Goal: Find specific page/section: Find specific page/section

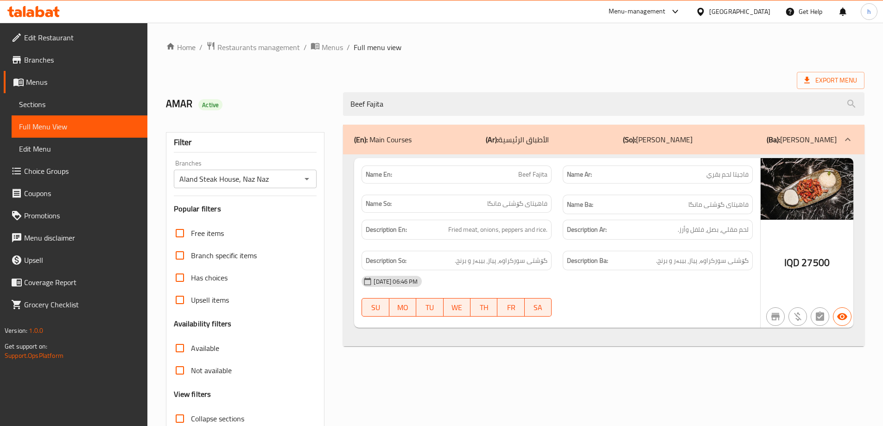
click at [31, 22] on div "Menu-management Iraq Get Help h" at bounding box center [441, 11] width 883 height 22
click at [36, 14] on icon at bounding box center [40, 11] width 9 height 11
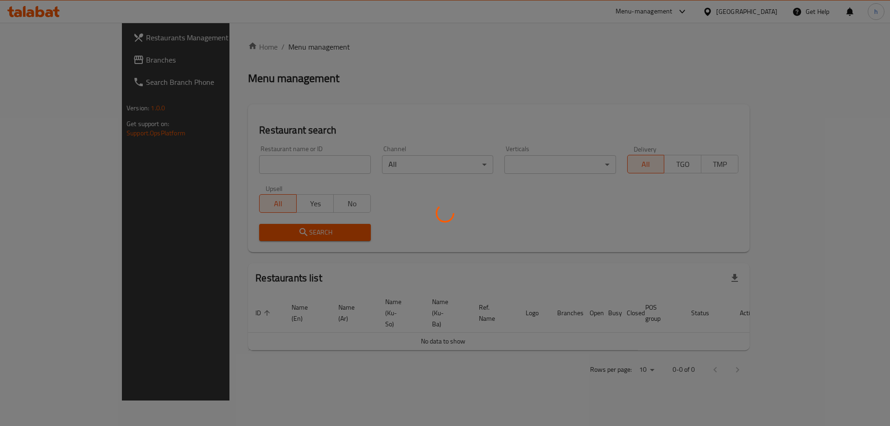
click at [252, 165] on div at bounding box center [445, 213] width 890 height 426
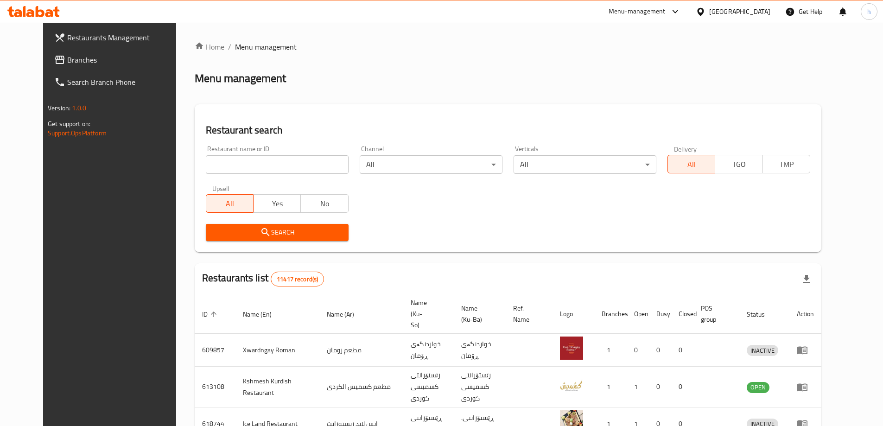
click at [318, 158] on input "search" at bounding box center [277, 164] width 143 height 19
paste input "691151"
type input "691151"
